Goal: Obtain resource: Obtain resource

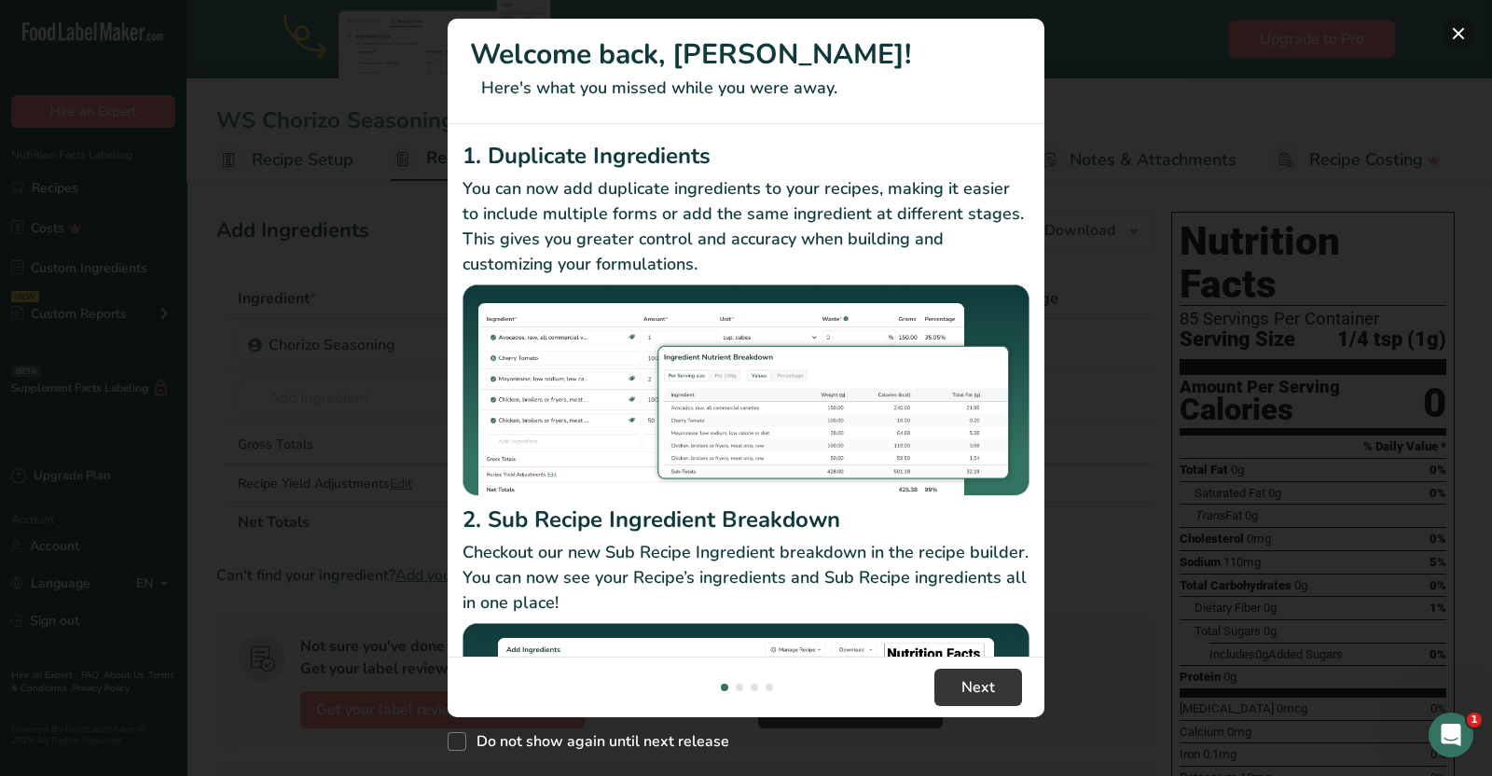
click at [1447, 34] on button "New Features" at bounding box center [1458, 34] width 30 height 30
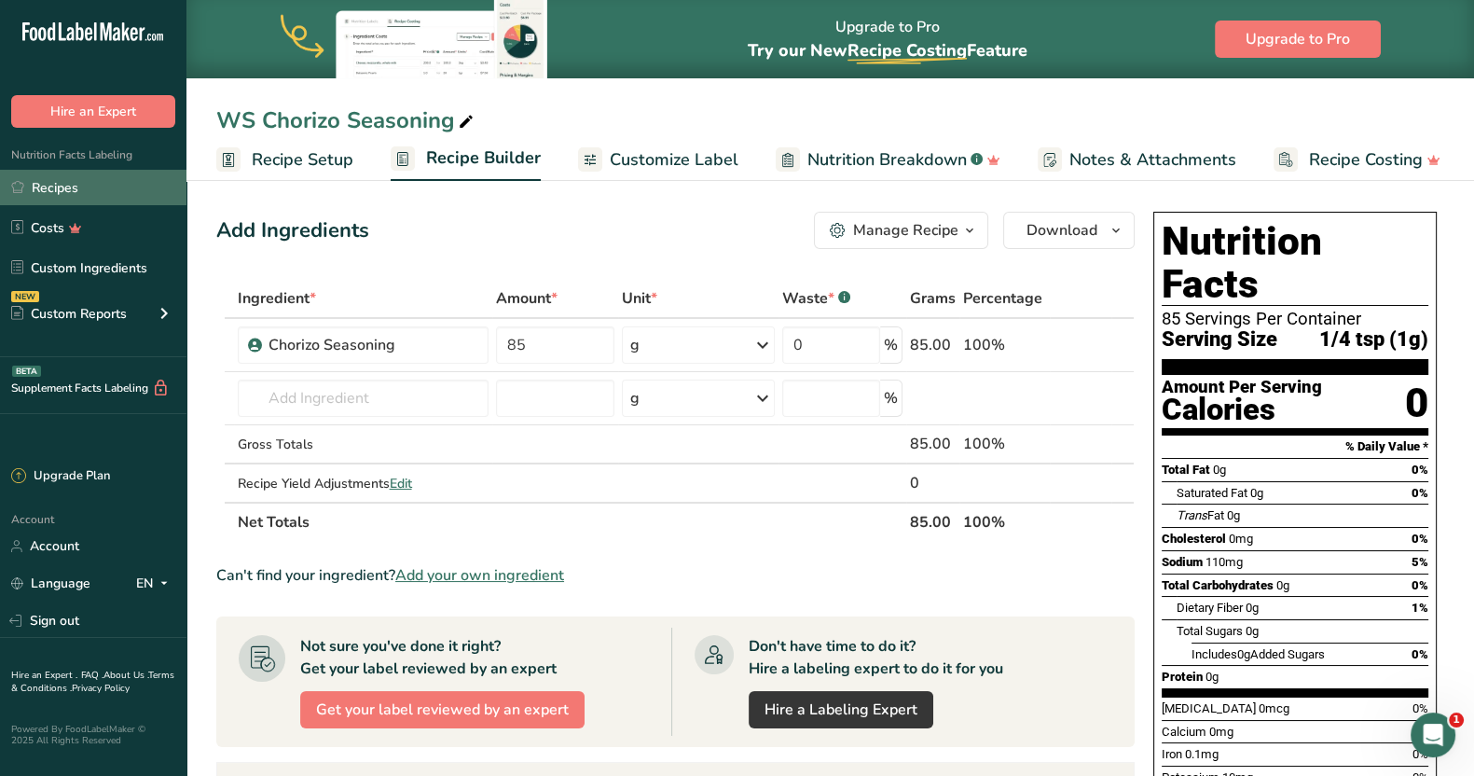
click at [28, 184] on link "Recipes" at bounding box center [93, 187] width 186 height 35
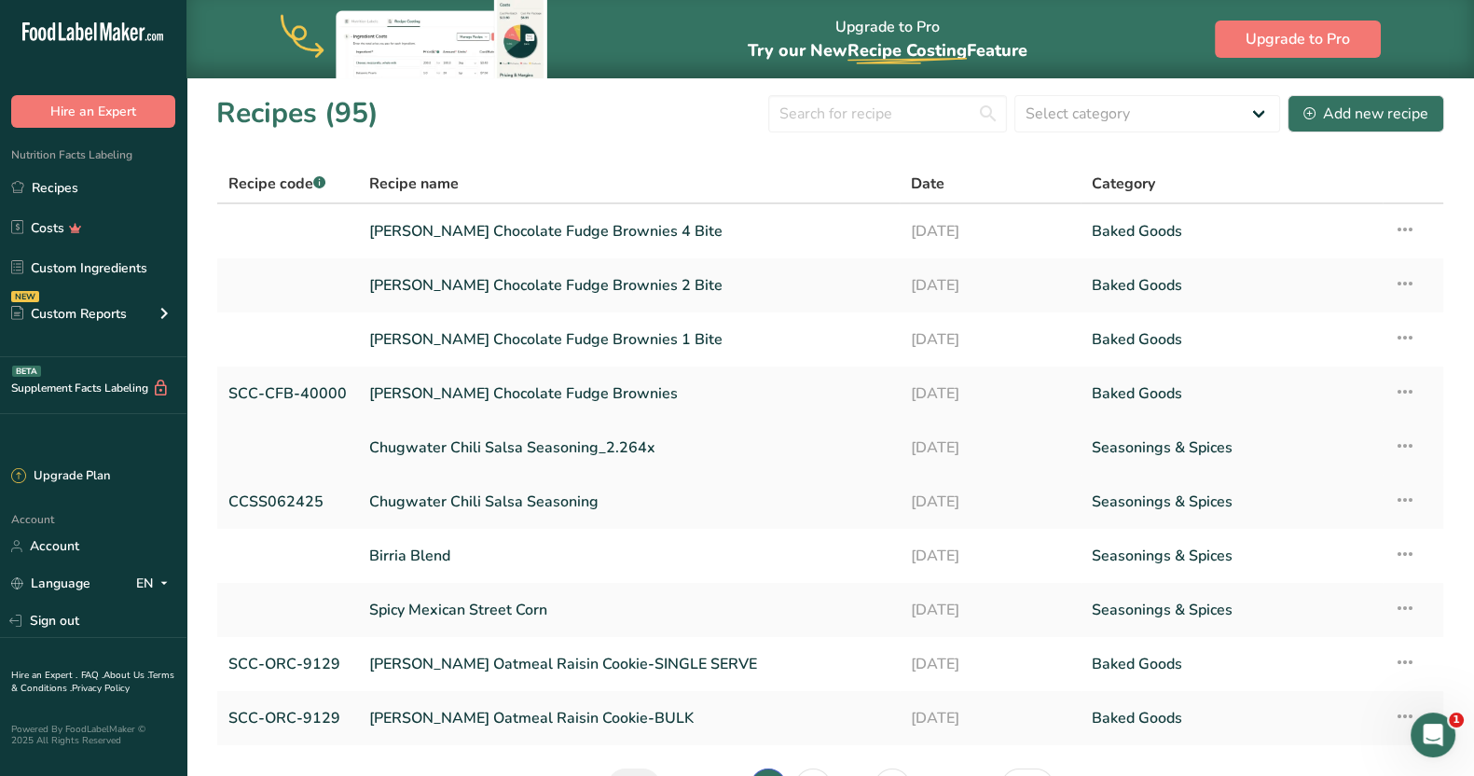
click at [598, 437] on link "Chugwater Chili Salsa Seasoning_2.264x" at bounding box center [628, 447] width 519 height 39
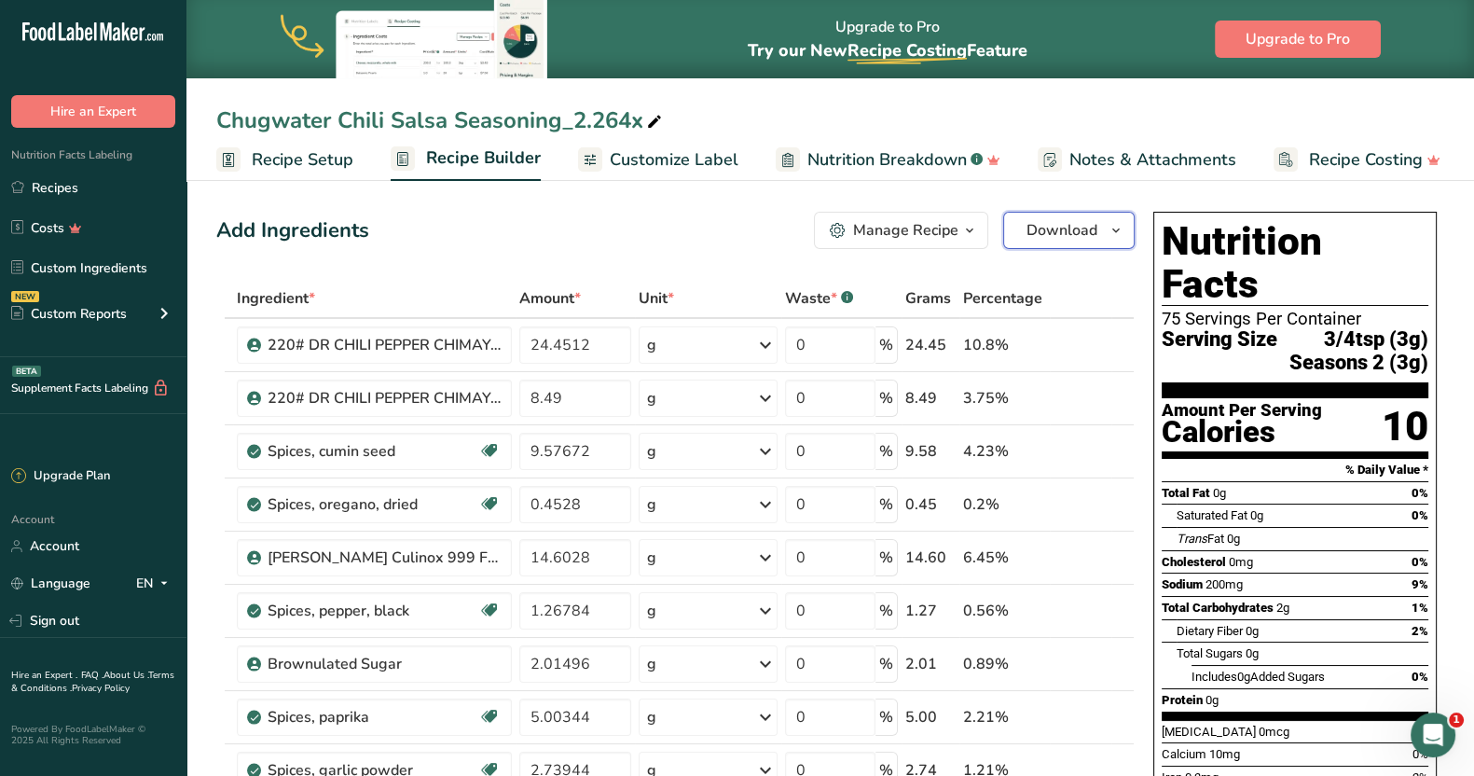
click at [1116, 235] on icon "button" at bounding box center [1115, 230] width 15 height 23
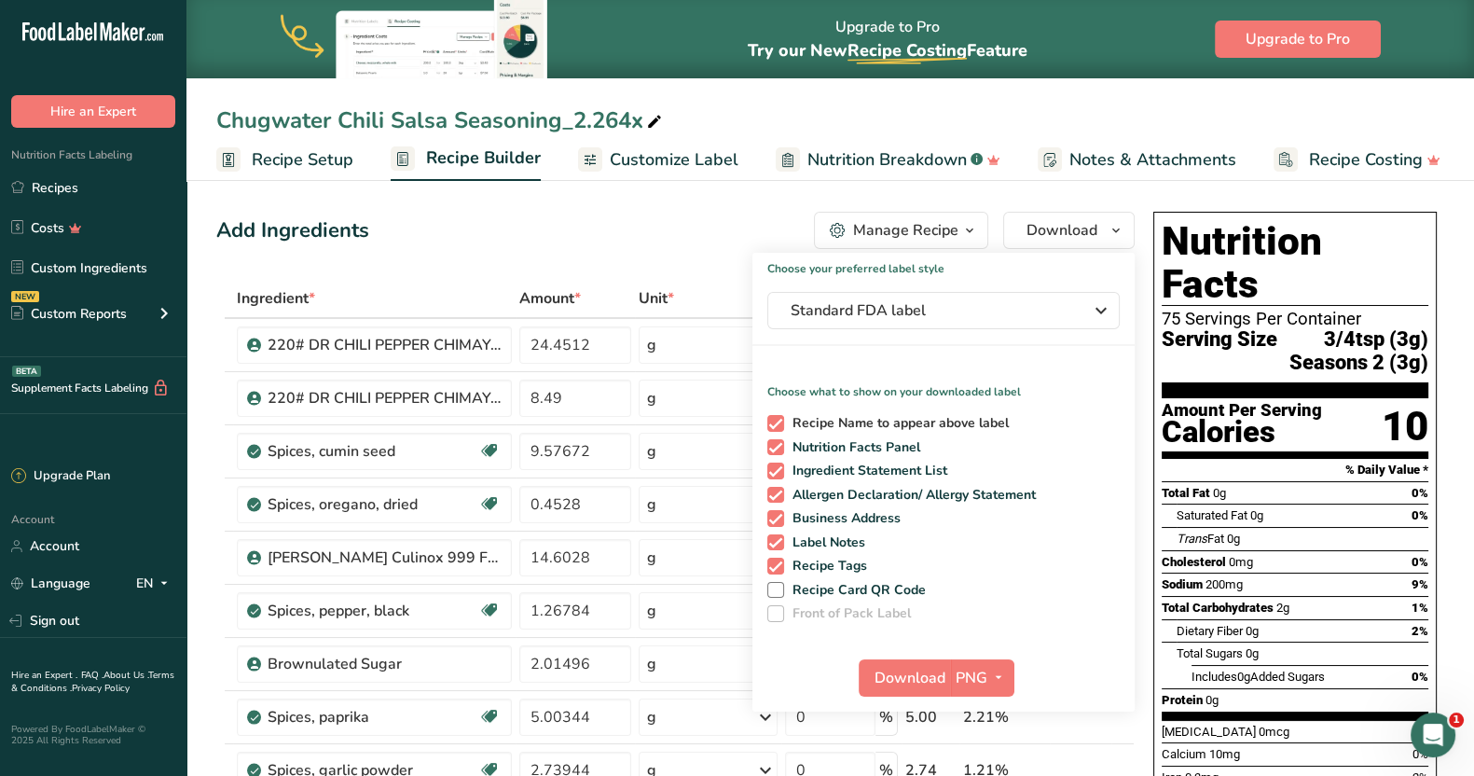
click at [773, 419] on span at bounding box center [775, 423] width 17 height 17
click at [773, 419] on input "Recipe Name to appear above label" at bounding box center [773, 423] width 12 height 12
checkbox input "false"
click at [778, 447] on span at bounding box center [775, 447] width 17 height 17
click at [778, 447] on input "Nutrition Facts Panel" at bounding box center [773, 447] width 12 height 12
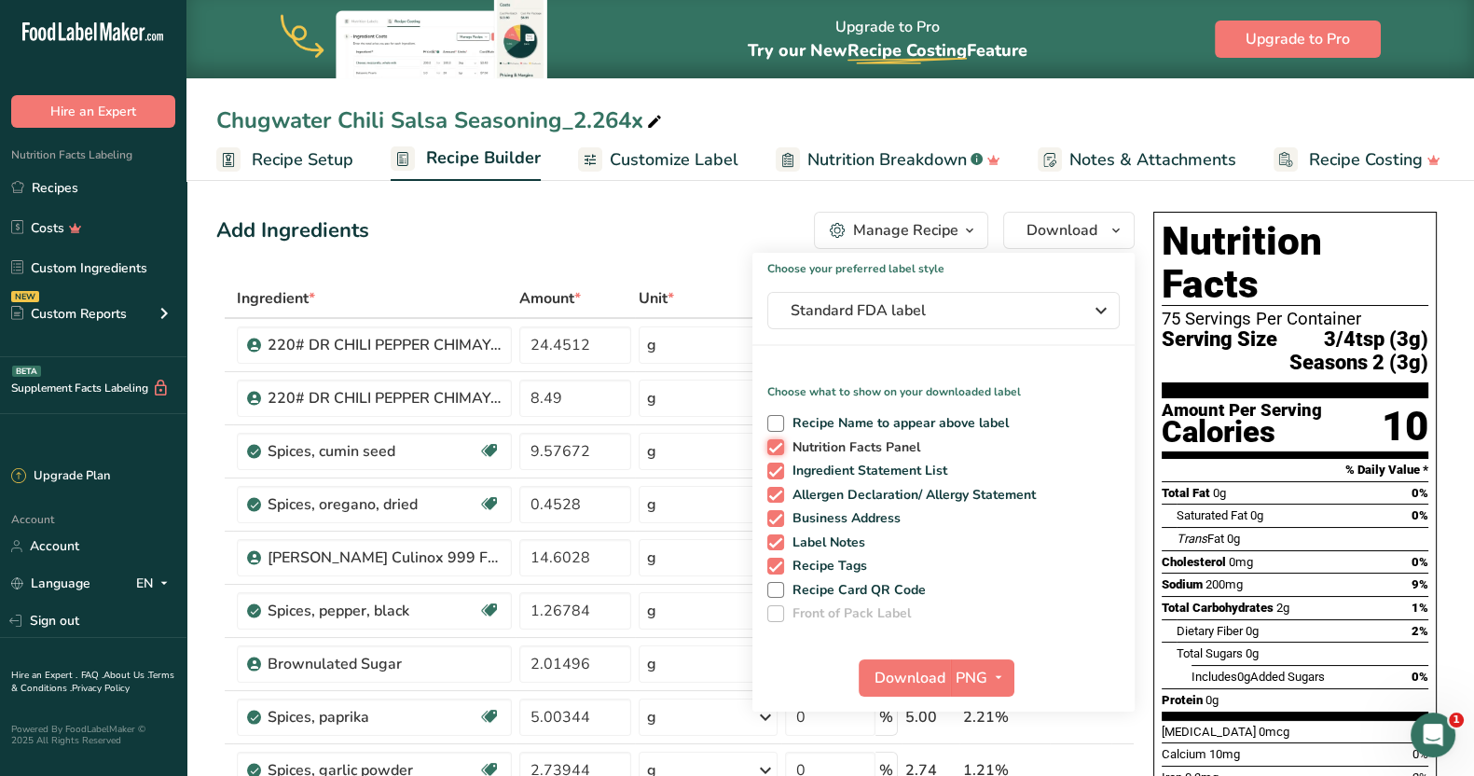
checkbox input "false"
click at [775, 516] on span at bounding box center [775, 518] width 17 height 17
click at [775, 516] on input "Business Address" at bounding box center [773, 518] width 12 height 12
checkbox input "false"
click at [778, 544] on span at bounding box center [775, 542] width 17 height 17
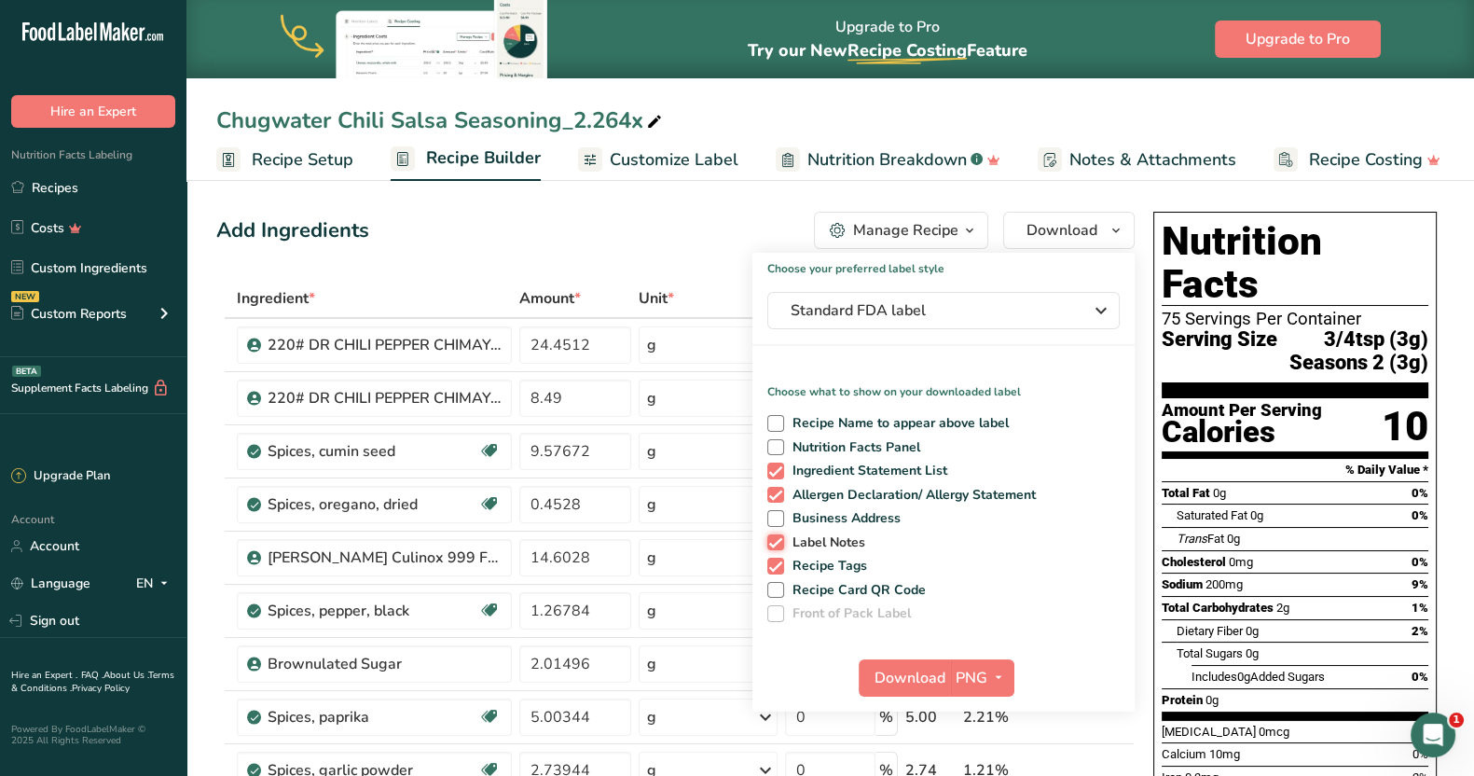
click at [778, 544] on input "Label Notes" at bounding box center [773, 542] width 12 height 12
checkbox input "false"
click at [777, 564] on span at bounding box center [775, 565] width 17 height 17
click at [777, 564] on input "Recipe Tags" at bounding box center [773, 565] width 12 height 12
checkbox input "false"
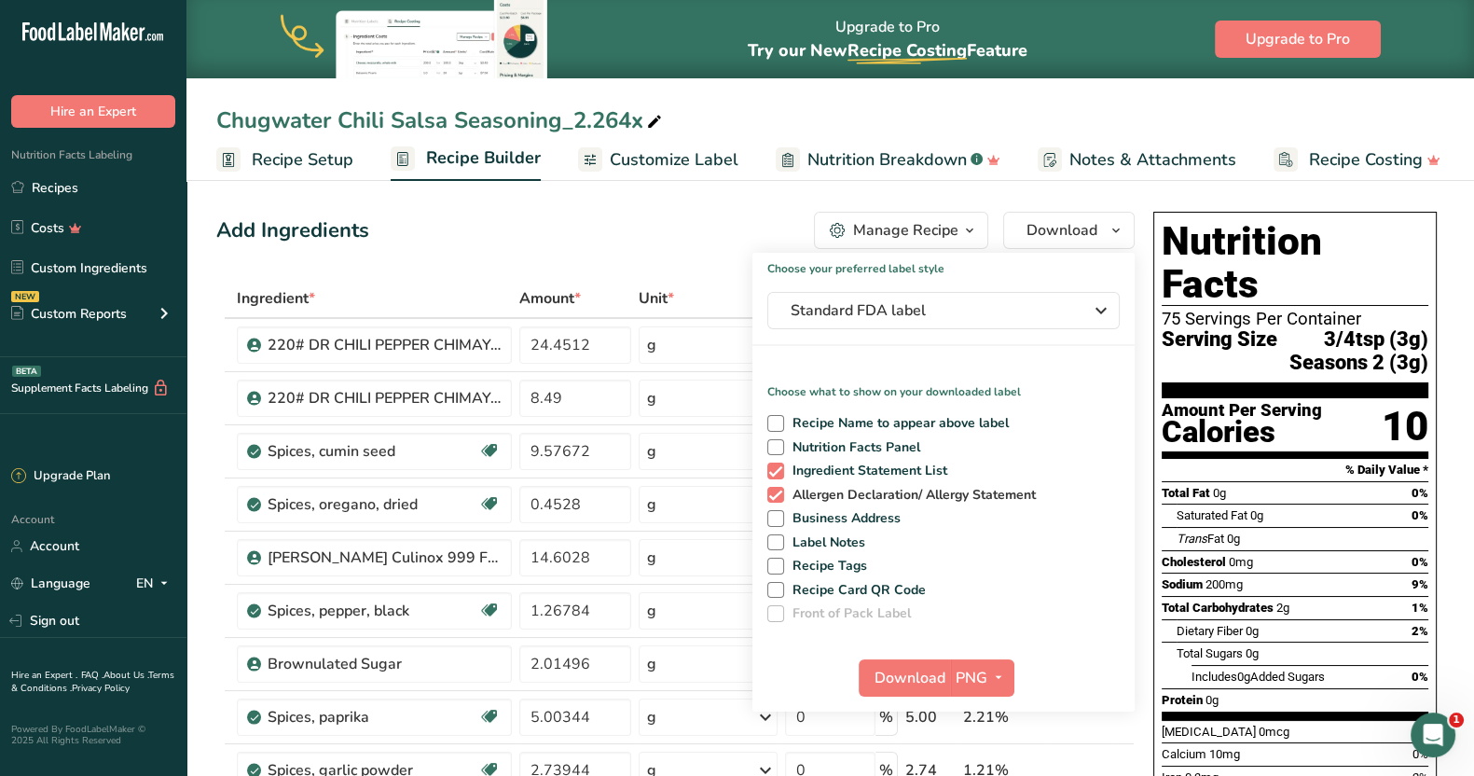
click at [772, 494] on span at bounding box center [775, 495] width 17 height 17
click at [772, 494] on input "Allergen Declaration/ Allergy Statement" at bounding box center [773, 495] width 12 height 12
checkbox input "false"
click at [928, 678] on span "Download" at bounding box center [909, 678] width 71 height 22
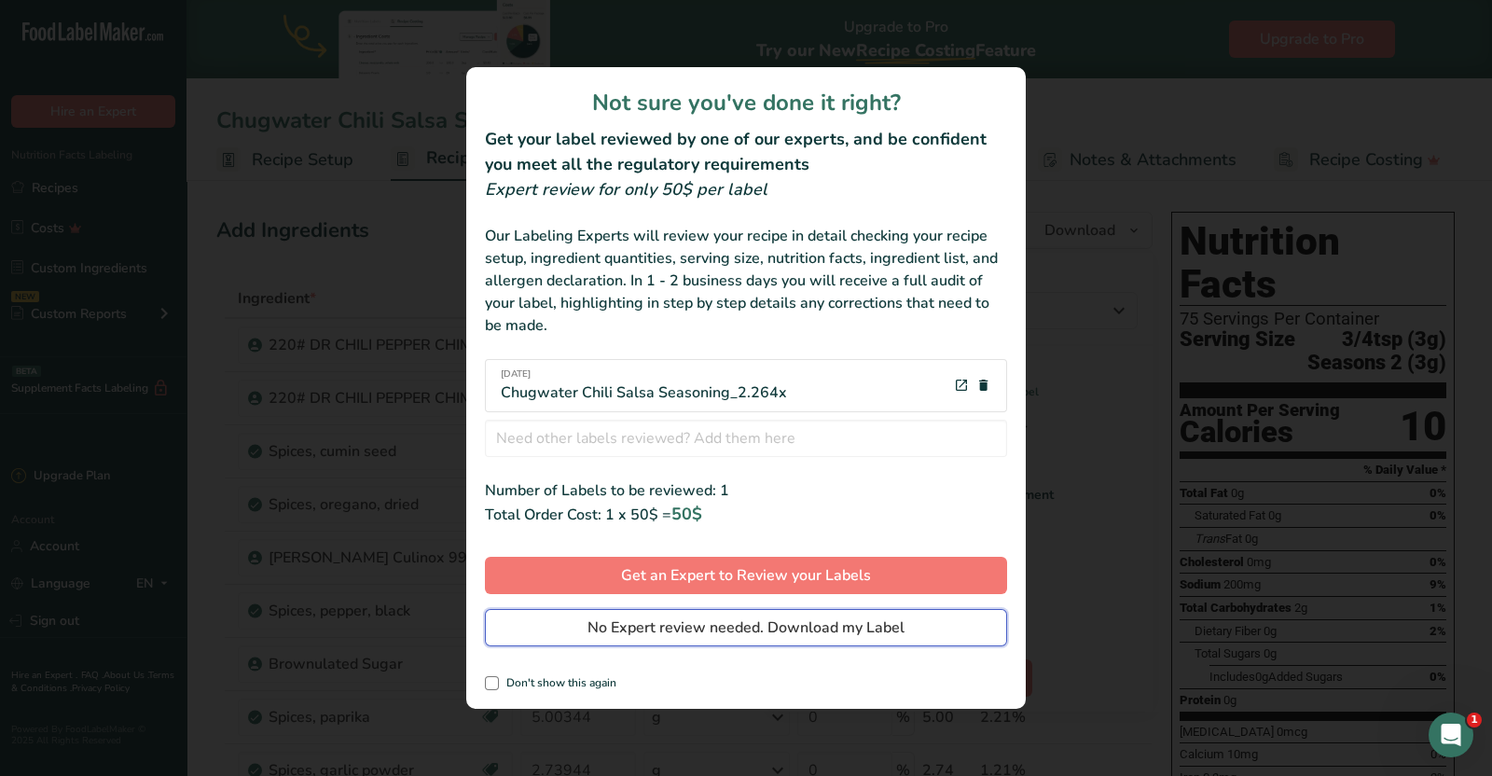
click at [697, 631] on span "No Expert review needed. Download my Label" at bounding box center [745, 627] width 317 height 22
